Goal: Task Accomplishment & Management: Complete application form

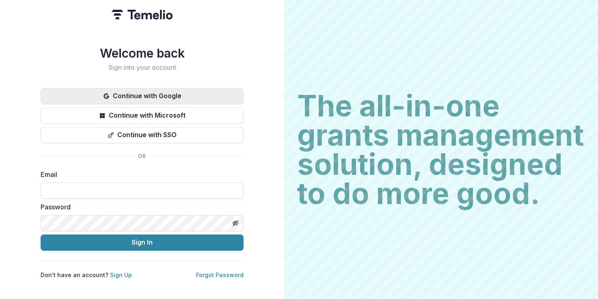
click at [202, 93] on button "Continue with Google" at bounding box center [142, 96] width 203 height 16
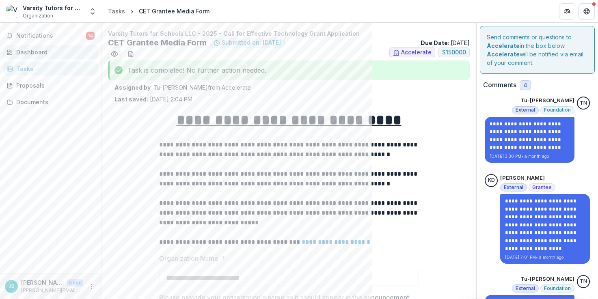
click at [24, 50] on div "Dashboard" at bounding box center [53, 52] width 75 height 9
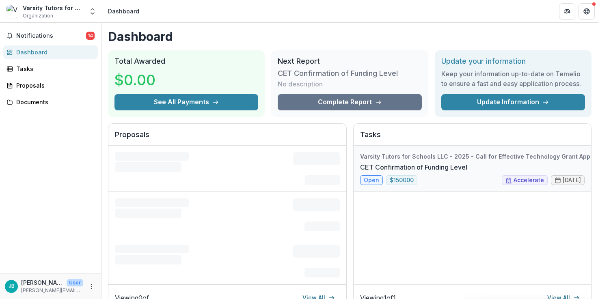
click at [439, 163] on link "CET Confirmation of Funding Level" at bounding box center [413, 168] width 107 height 10
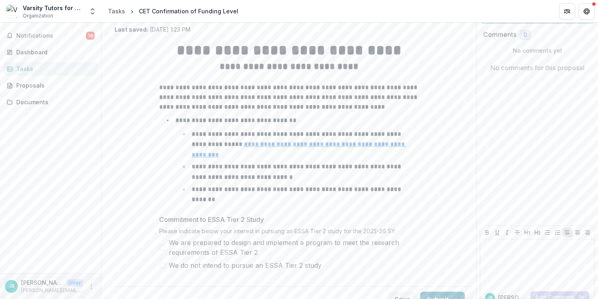
scroll to position [54, 0]
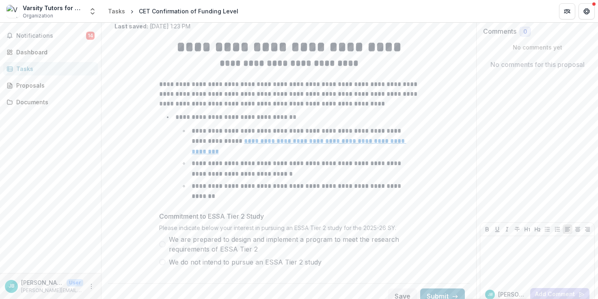
click at [161, 241] on span at bounding box center [162, 244] width 7 height 7
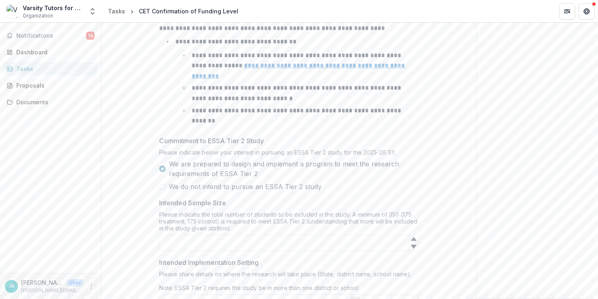
scroll to position [140, 0]
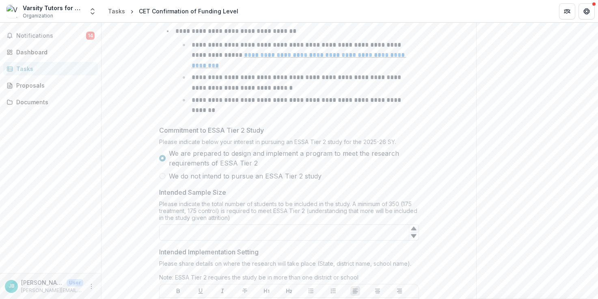
click at [306, 225] on input "Intended Sample Size" at bounding box center [289, 233] width 260 height 16
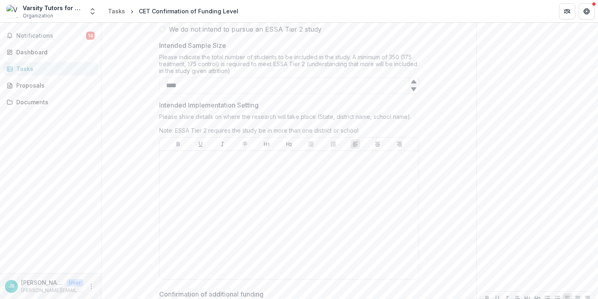
scroll to position [356, 0]
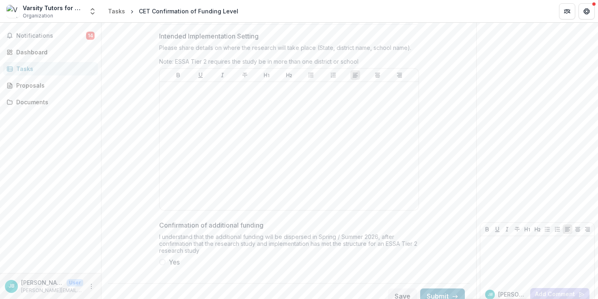
type input "****"
